Goal: Check status: Check status

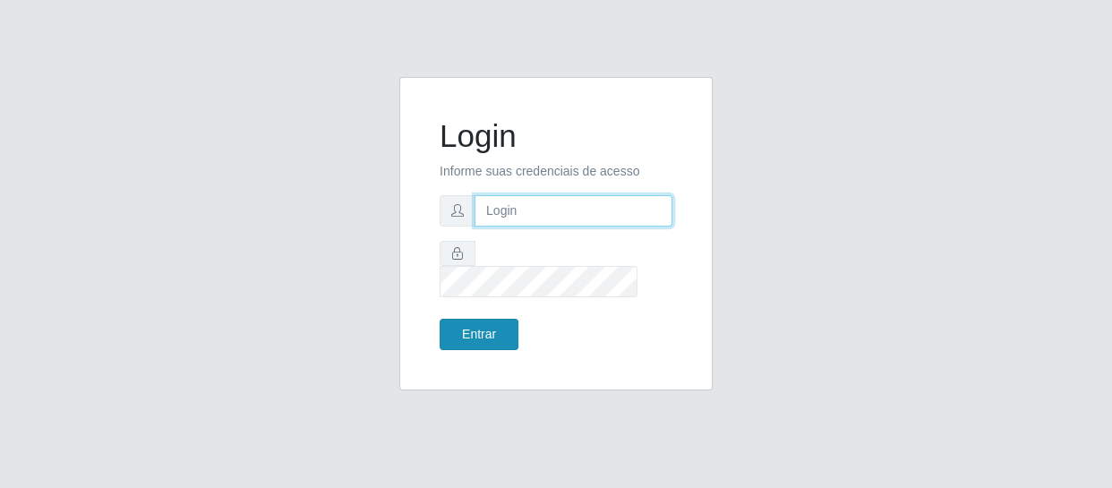
type input "erivan@B11"
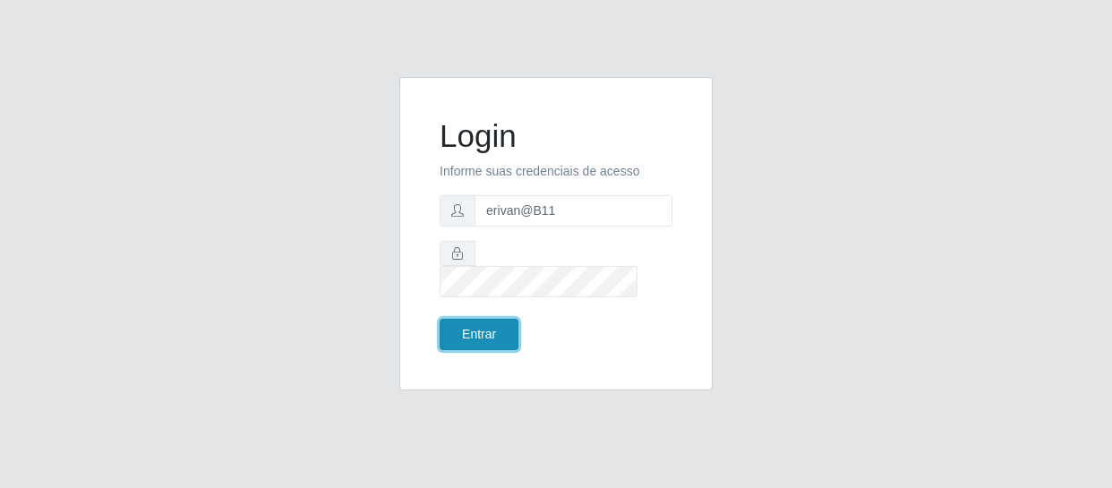
click at [481, 319] on button "Entrar" at bounding box center [478, 334] width 79 height 31
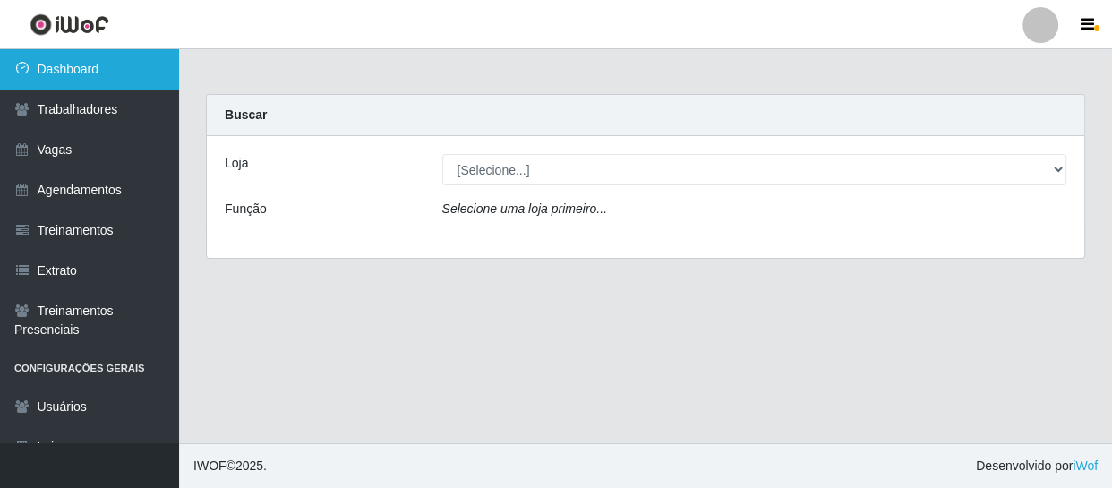
click at [90, 68] on link "Dashboard" at bounding box center [89, 69] width 179 height 40
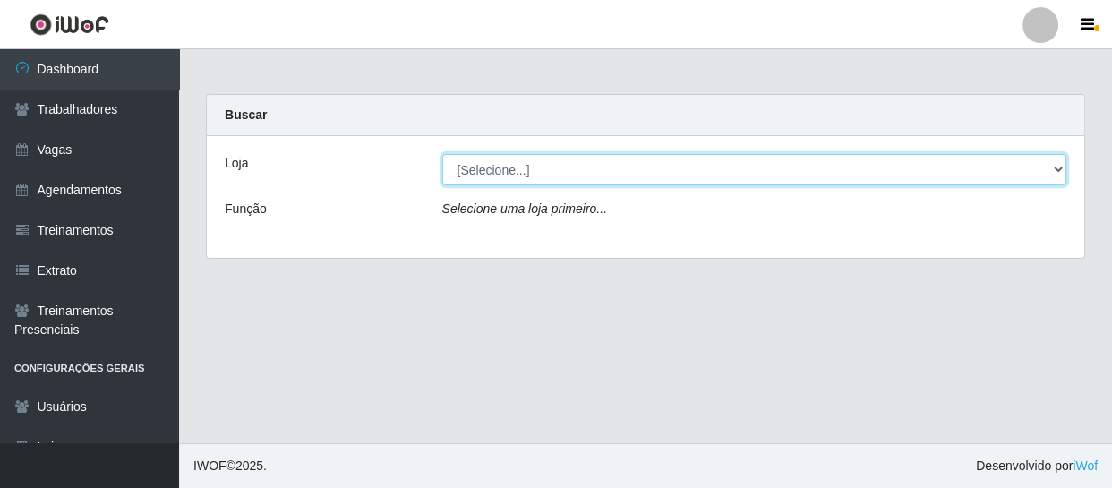
click at [620, 163] on select "[Selecione...] Bemais Supermercados - B11 Manaíra" at bounding box center [754, 169] width 625 height 31
select select "409"
click at [442, 154] on select "[Selecione...] Bemais Supermercados - B11 Manaíra" at bounding box center [754, 169] width 625 height 31
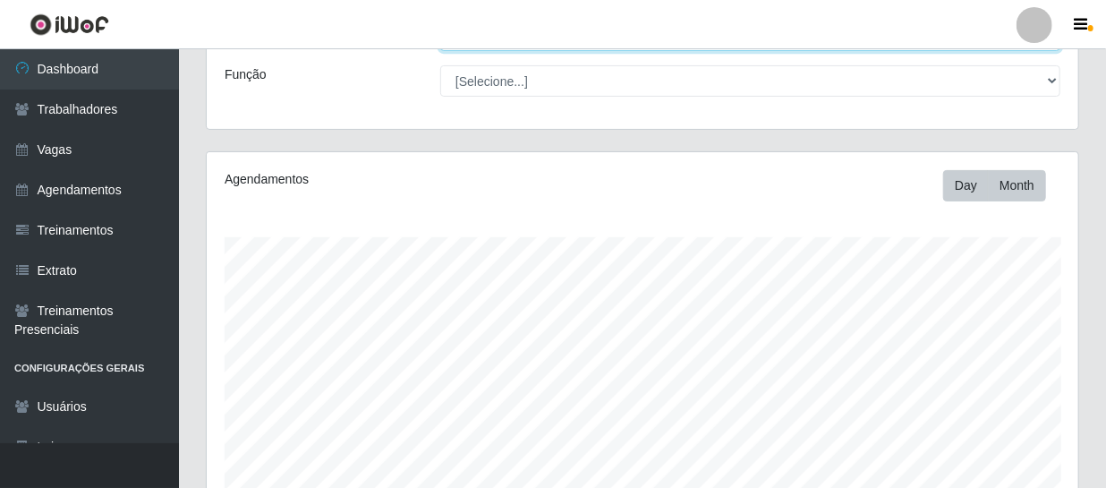
scroll to position [488, 0]
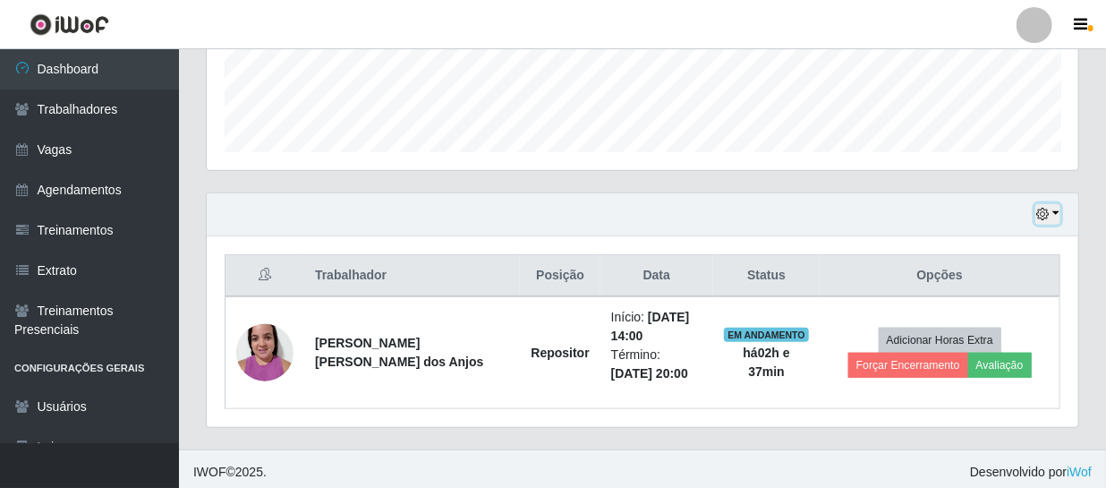
click at [1055, 206] on button "button" at bounding box center [1048, 214] width 25 height 21
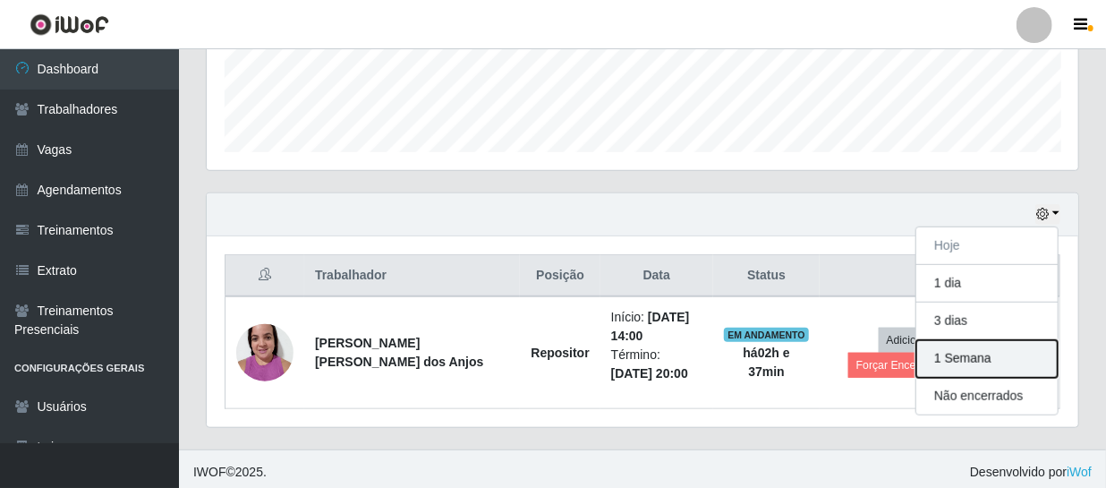
click at [984, 359] on button "1 Semana" at bounding box center [987, 359] width 141 height 38
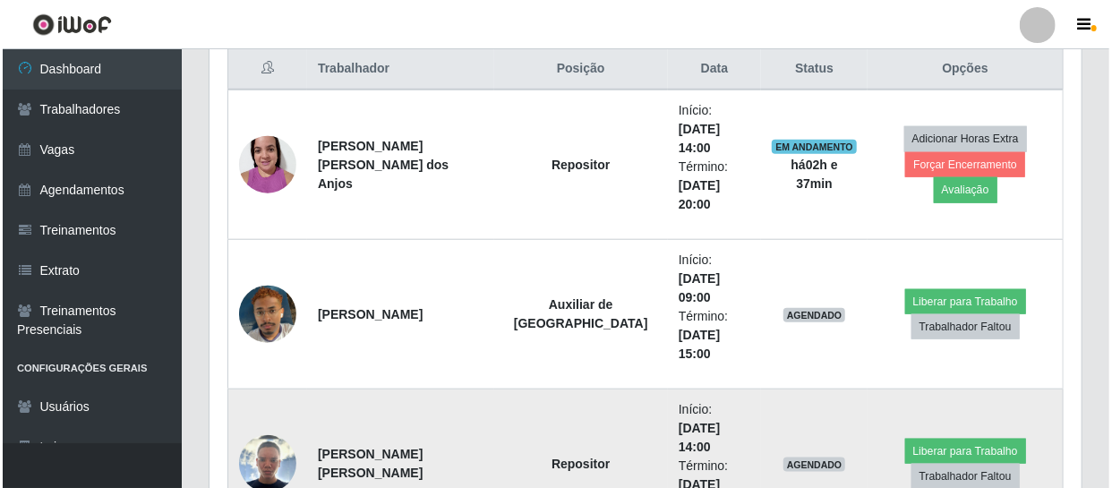
scroll to position [732, 0]
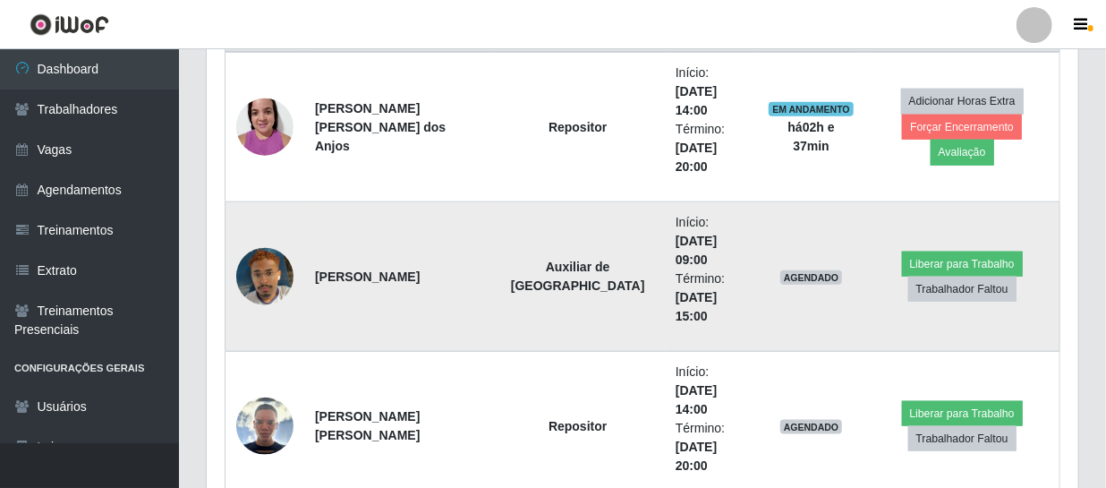
click at [269, 226] on img at bounding box center [264, 277] width 57 height 102
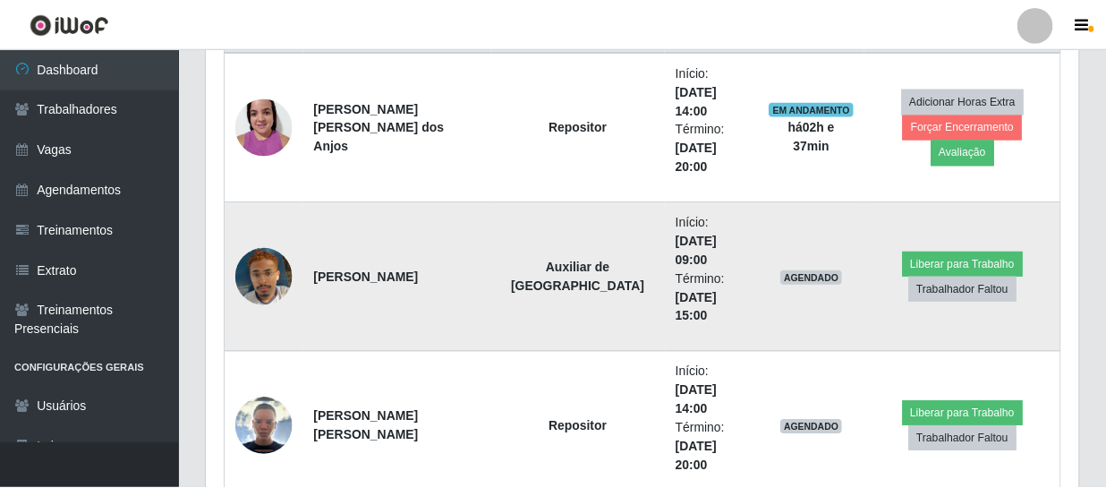
scroll to position [371, 864]
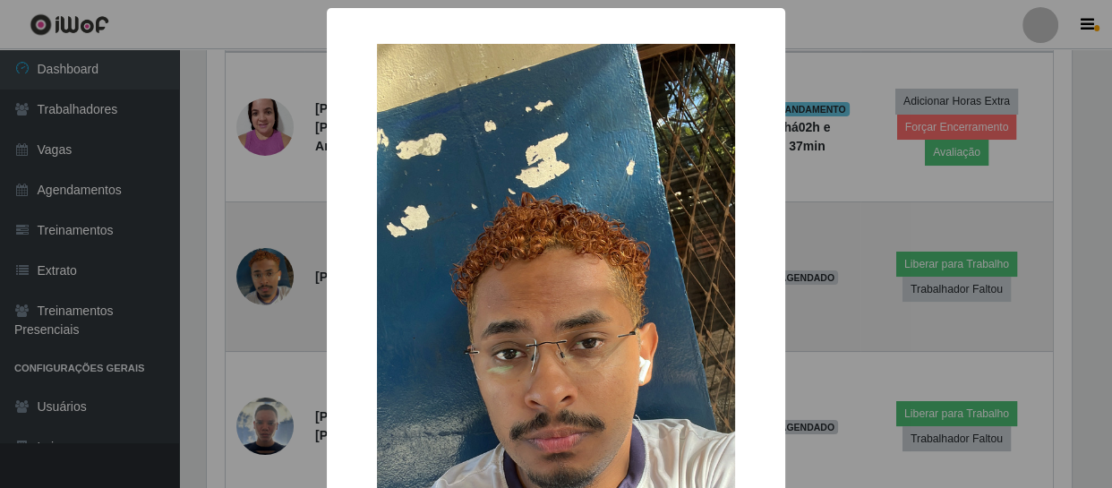
click at [269, 226] on div "× OK Cancel" at bounding box center [556, 244] width 1112 height 488
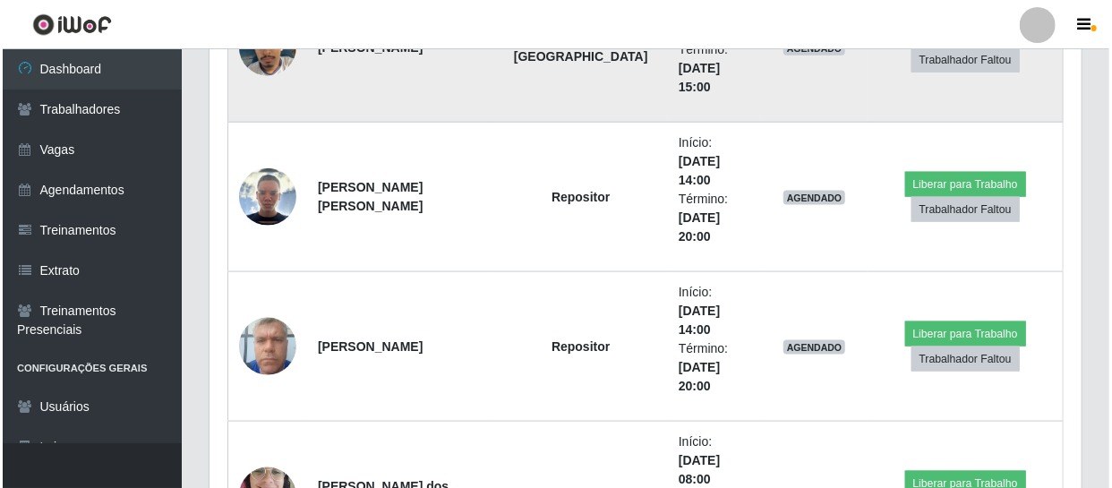
scroll to position [1057, 0]
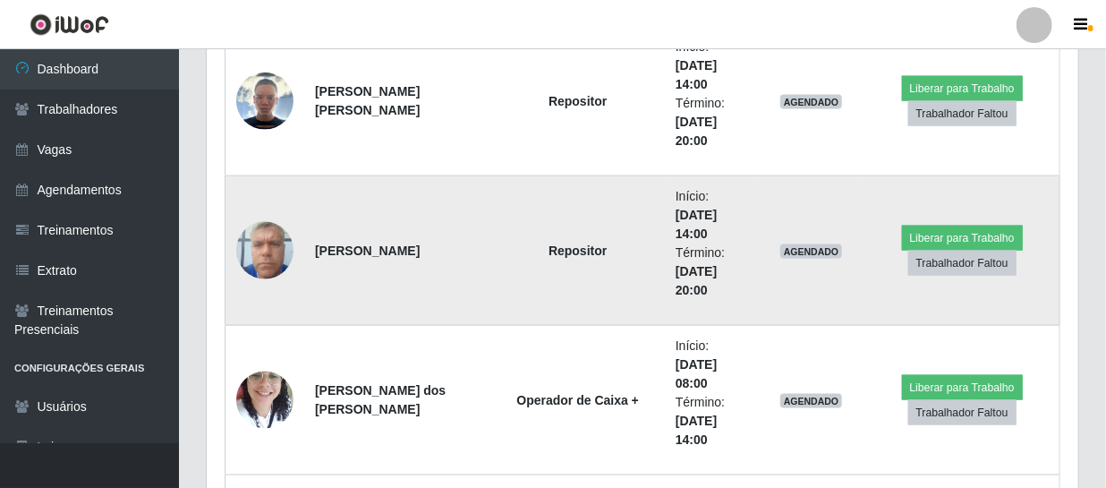
click at [279, 212] on img at bounding box center [264, 250] width 57 height 76
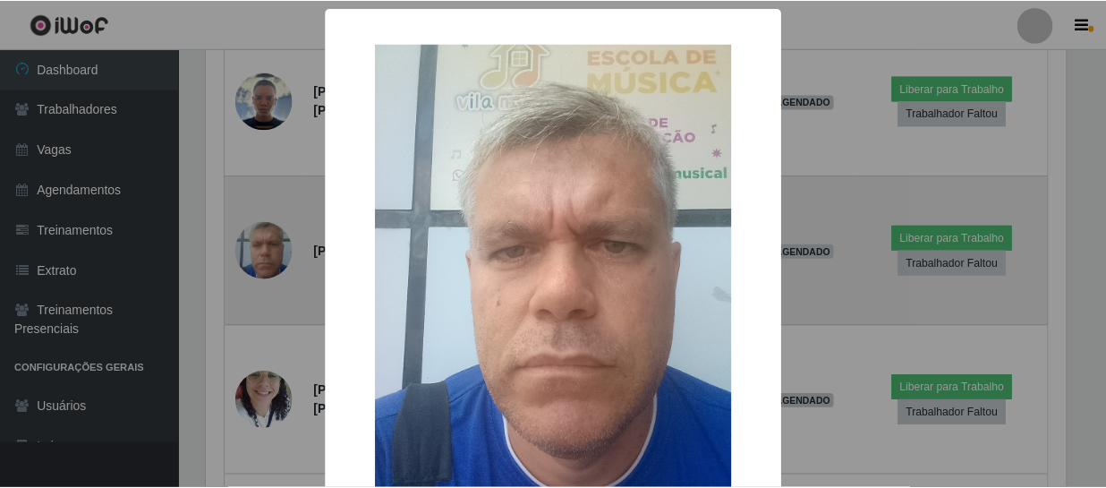
scroll to position [371, 864]
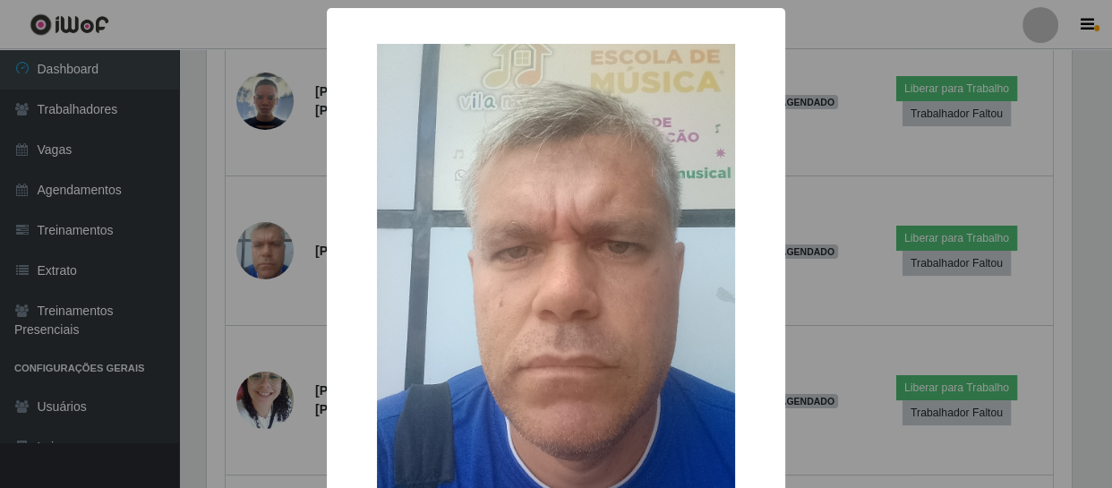
click at [284, 175] on div "× OK Cancel" at bounding box center [556, 244] width 1112 height 488
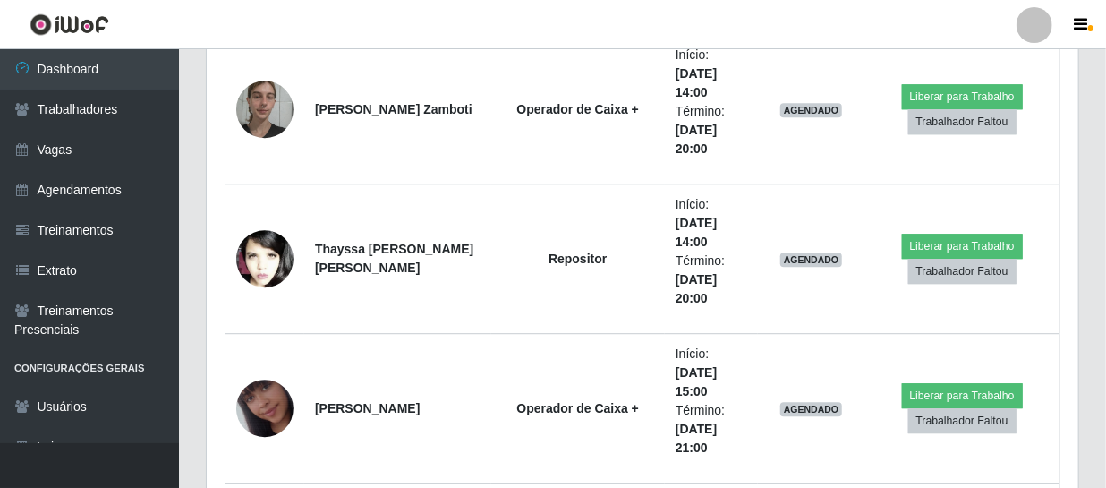
scroll to position [2359, 0]
